Goal: Task Accomplishment & Management: Manage account settings

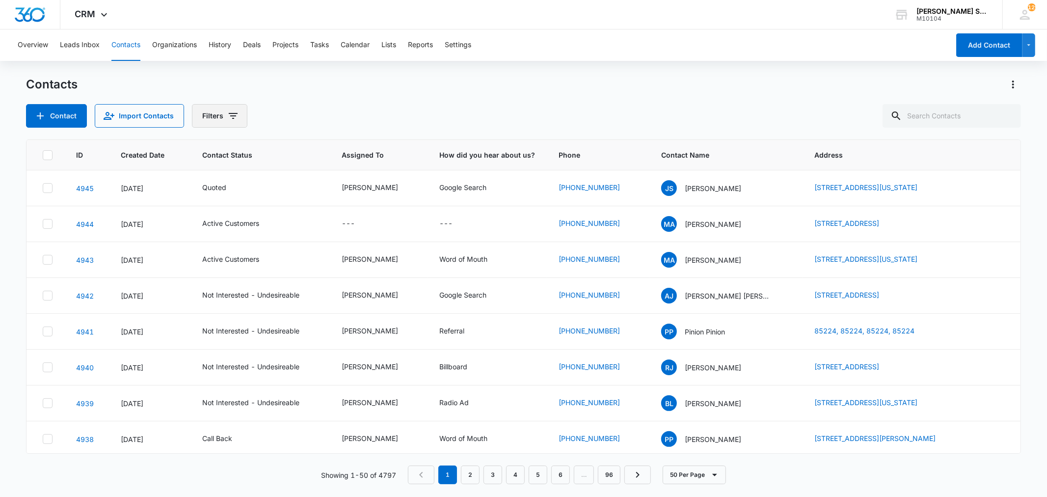
click at [233, 119] on icon "Filters" at bounding box center [233, 116] width 12 height 12
click at [308, 204] on icon "Show Status filters" at bounding box center [308, 203] width 12 height 12
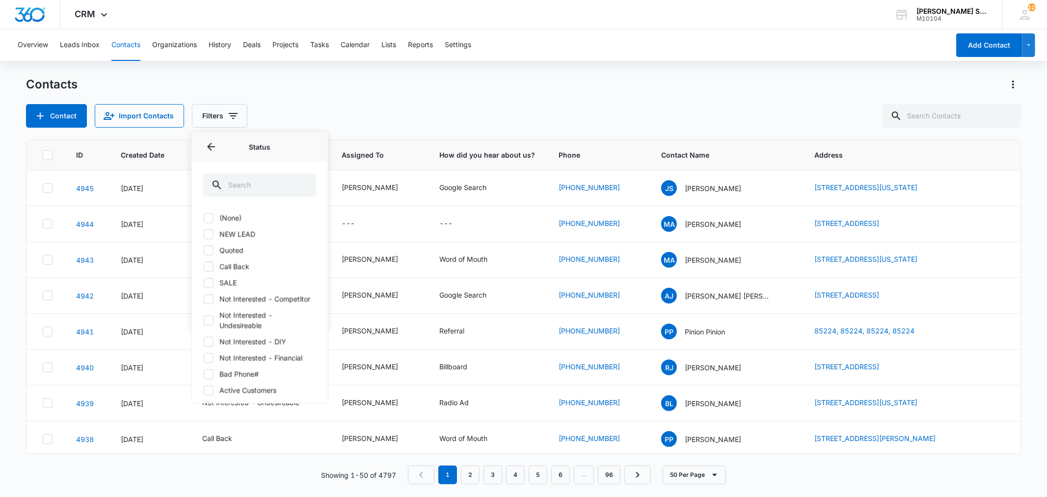
click at [212, 218] on icon at bounding box center [208, 217] width 9 height 9
click at [204, 218] on input "(None)" at bounding box center [203, 218] width 0 height 0
checkbox input "true"
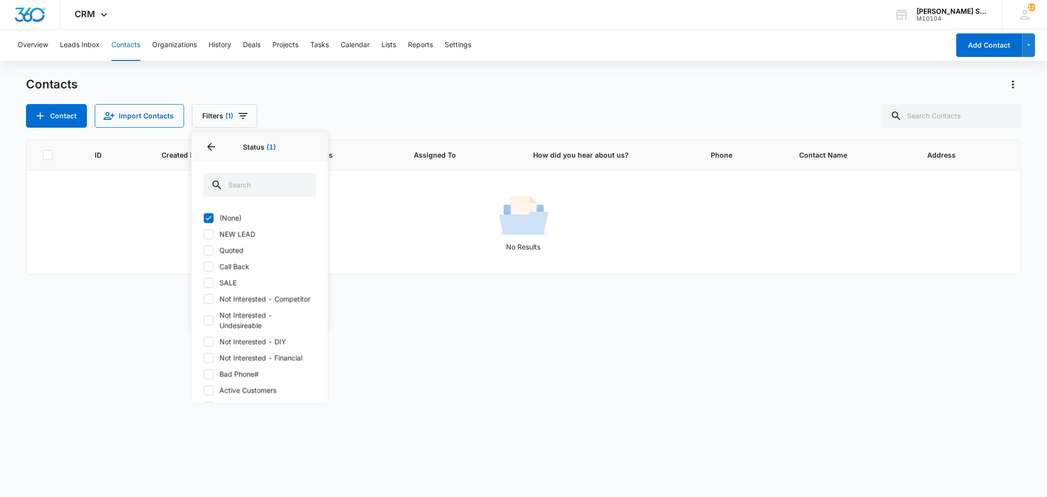
click at [209, 234] on icon at bounding box center [209, 234] width 6 height 4
click at [204, 234] on input "NEW LEAD" at bounding box center [203, 234] width 0 height 0
checkbox input "true"
click at [210, 285] on icon at bounding box center [208, 282] width 9 height 9
click at [204, 283] on input "SALE" at bounding box center [203, 282] width 0 height 0
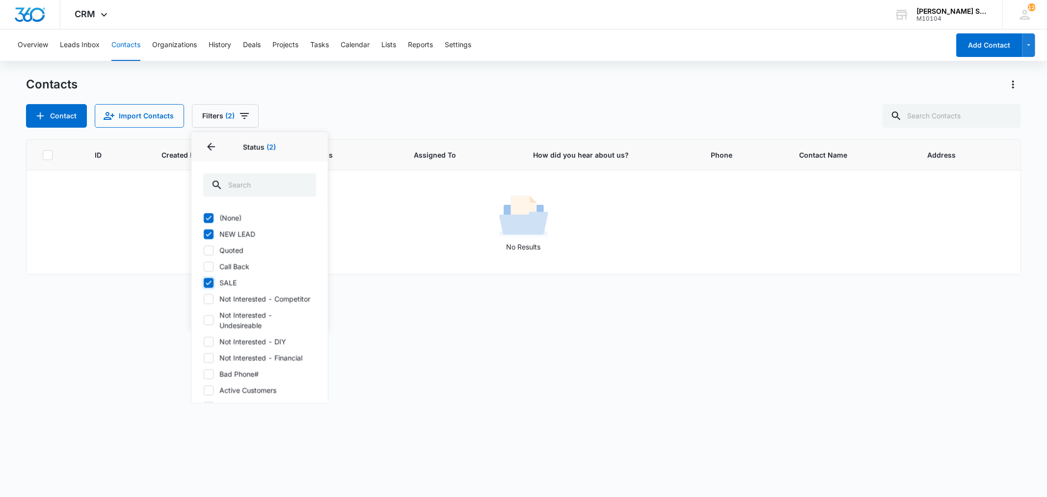
checkbox input "true"
drag, startPoint x: 208, startPoint y: 218, endPoint x: 208, endPoint y: 223, distance: 5.9
click at [208, 223] on div "(None) NEW LEAD Quoted Call Back SALE Not Interested - Competitor Not Intereste…" at bounding box center [259, 336] width 113 height 247
click at [212, 233] on icon at bounding box center [208, 233] width 9 height 9
click at [204, 234] on input "NEW LEAD" at bounding box center [203, 234] width 0 height 0
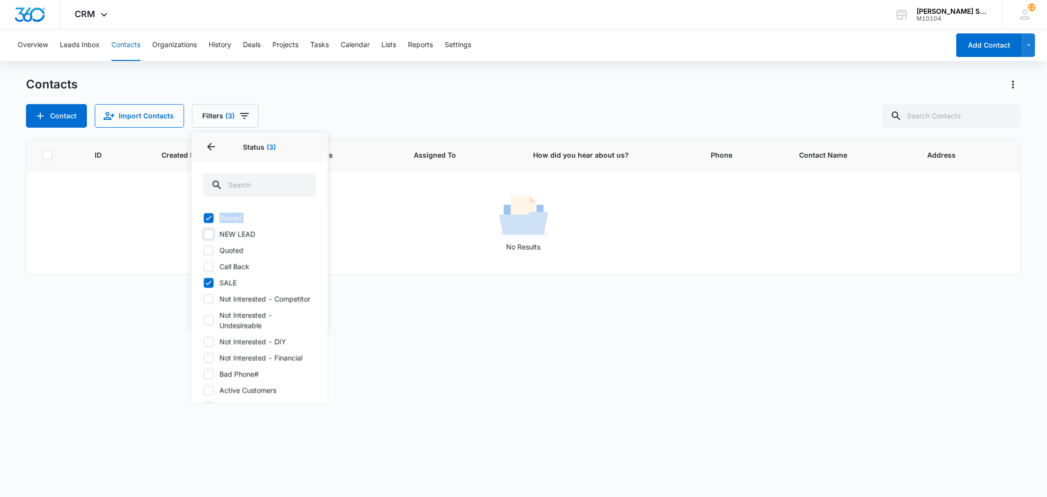
checkbox input "false"
click at [206, 214] on icon at bounding box center [208, 217] width 9 height 9
click at [204, 218] on input "(None)" at bounding box center [203, 218] width 0 height 0
checkbox input "false"
click at [209, 280] on icon at bounding box center [208, 282] width 9 height 9
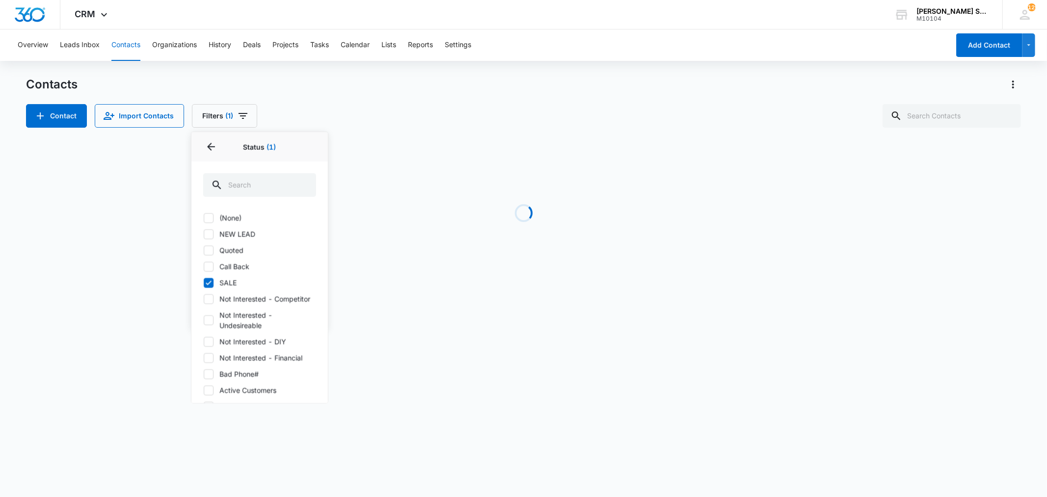
click at [204, 282] on input "SALE" at bounding box center [203, 282] width 0 height 0
checkbox input "false"
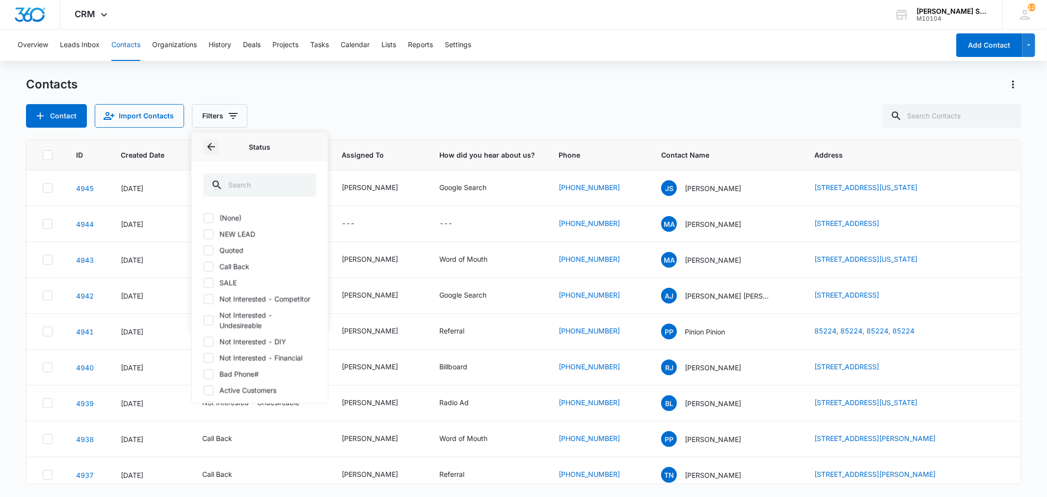
click at [214, 143] on icon "Back" at bounding box center [211, 147] width 12 height 12
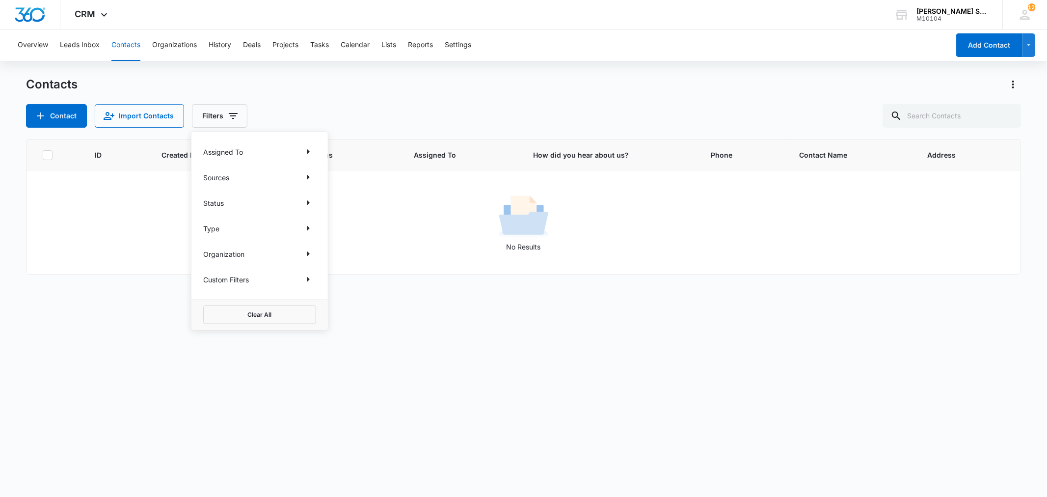
click at [297, 96] on div "Contacts Contact Import Contacts Filters Assigned To Sources Status Type Organi…" at bounding box center [523, 102] width 995 height 51
